Goal: Task Accomplishment & Management: Use online tool/utility

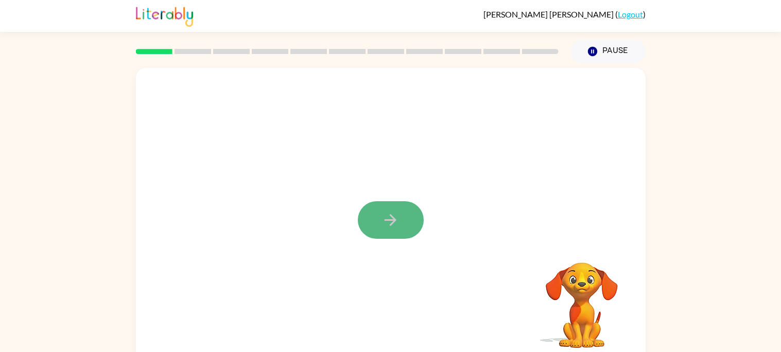
click at [388, 220] on icon "button" at bounding box center [391, 220] width 12 height 12
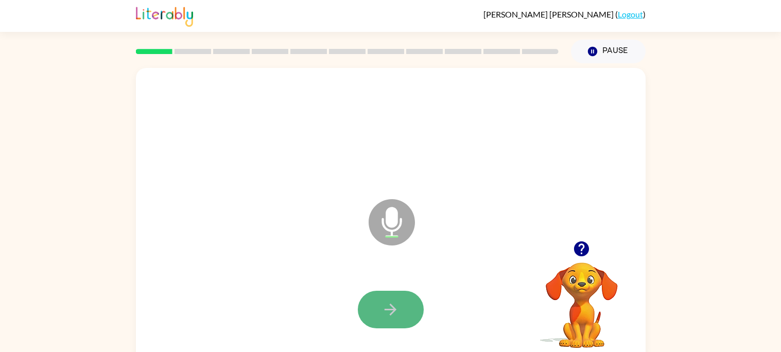
click at [387, 302] on icon "button" at bounding box center [391, 310] width 18 height 18
click at [393, 314] on icon "button" at bounding box center [391, 310] width 18 height 18
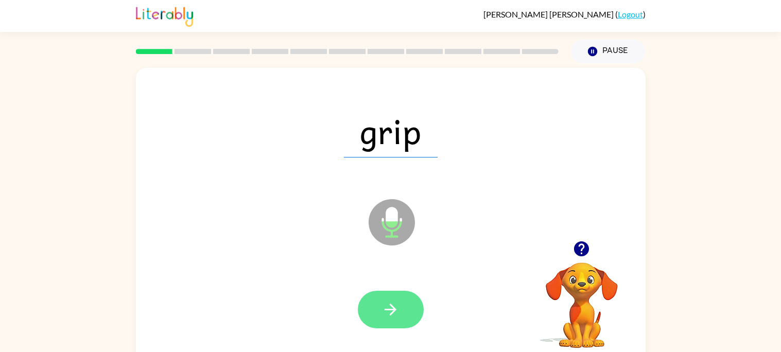
click at [386, 312] on icon "button" at bounding box center [391, 310] width 18 height 18
click at [387, 314] on div at bounding box center [391, 310] width 66 height 38
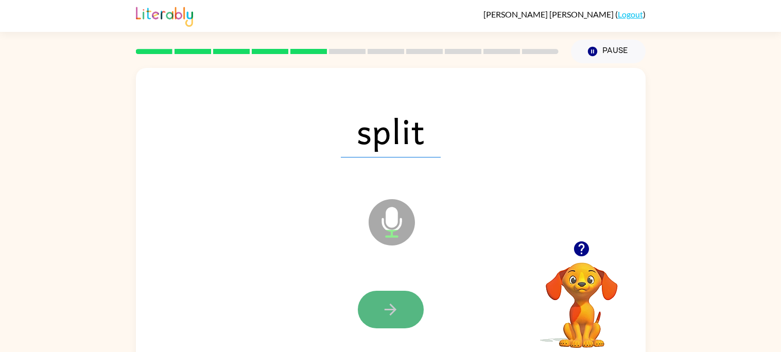
click at [387, 318] on icon "button" at bounding box center [391, 310] width 18 height 18
click at [387, 317] on icon "button" at bounding box center [391, 310] width 18 height 18
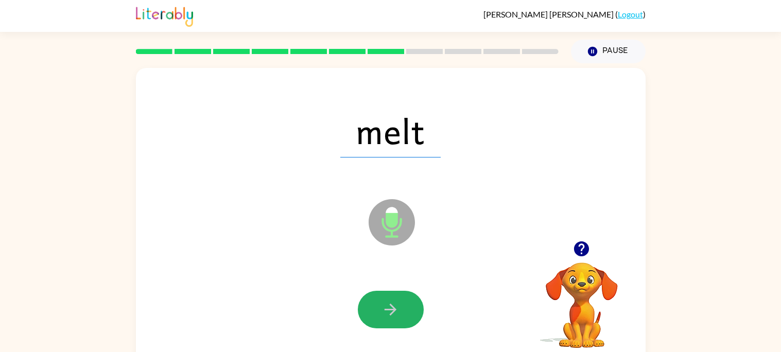
click at [387, 317] on icon "button" at bounding box center [391, 310] width 18 height 18
